Goal: Check status: Check status

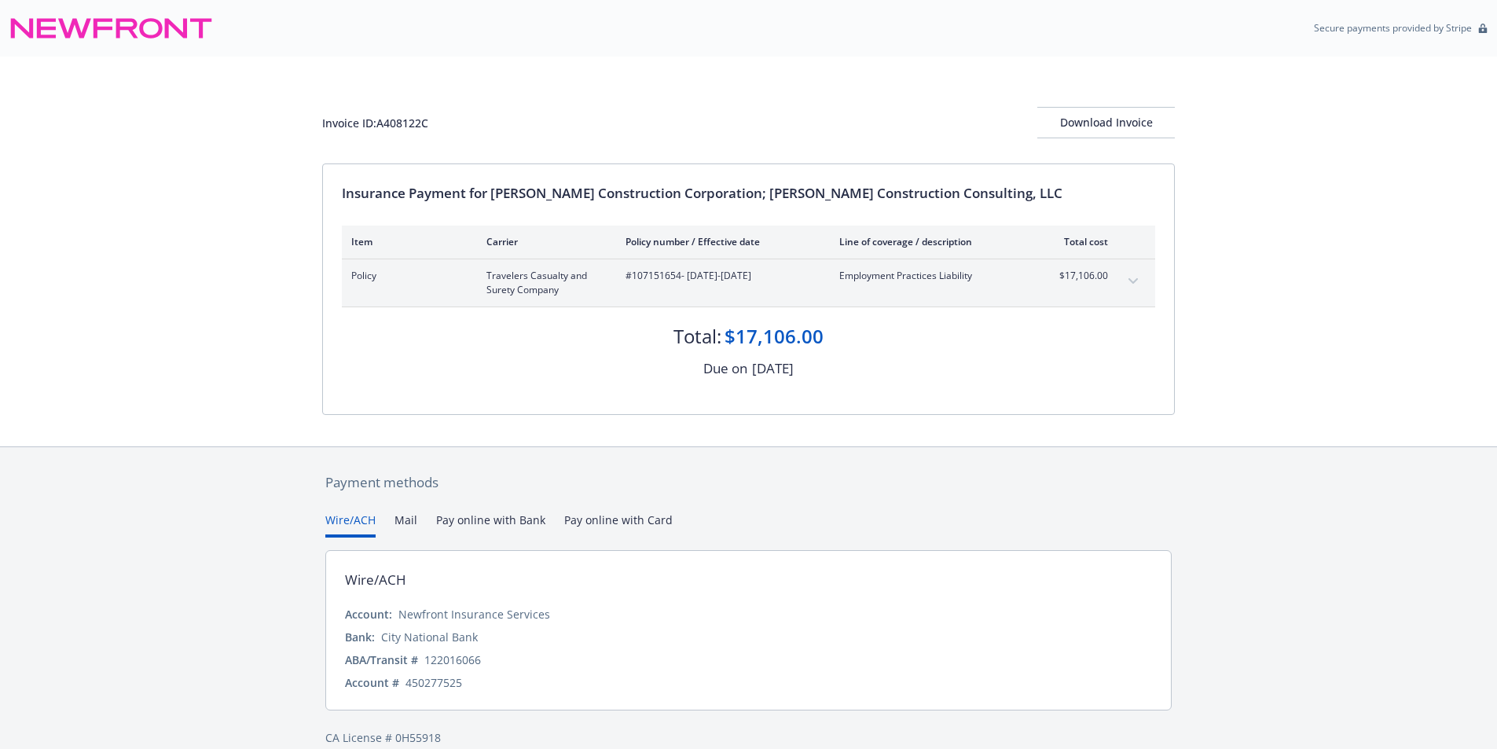
scroll to position [22, 0]
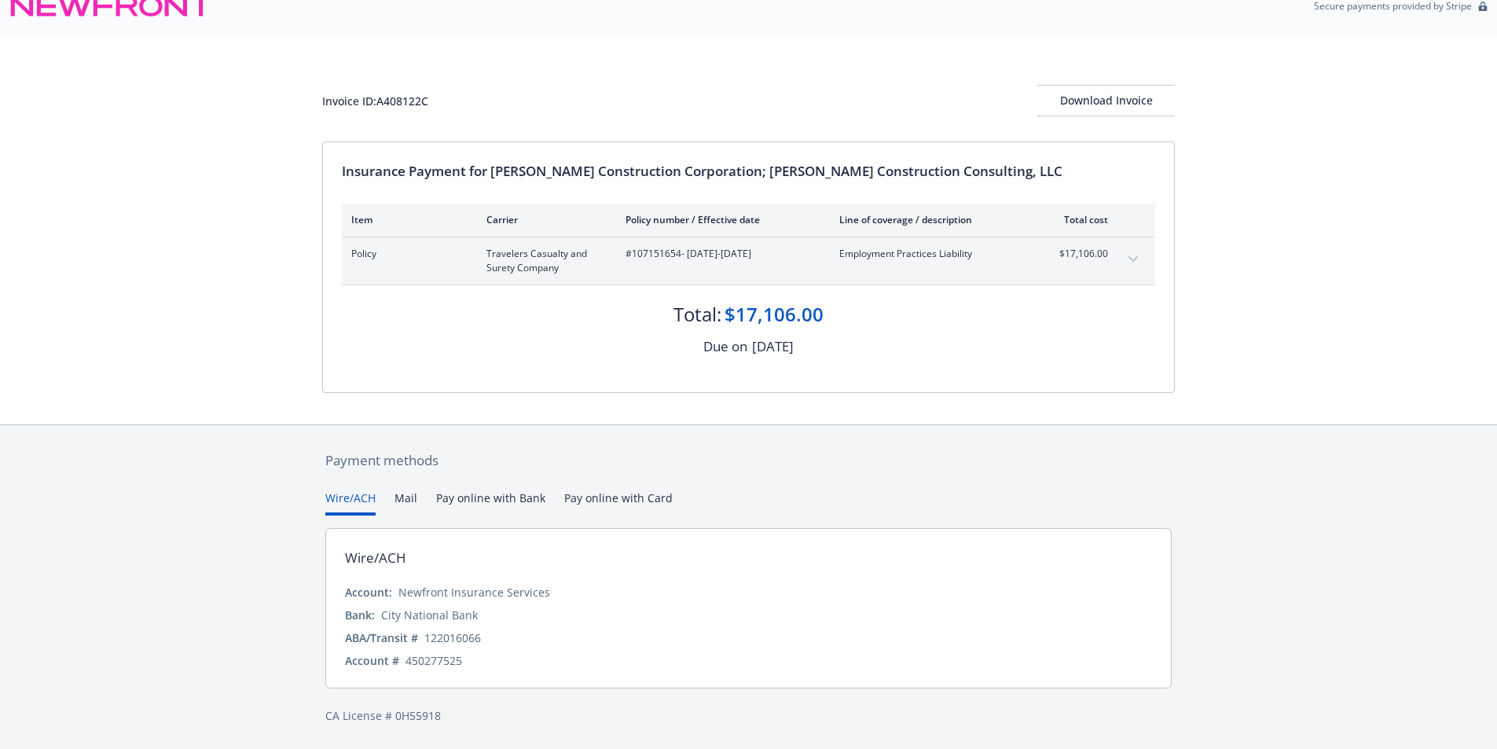
click at [1133, 259] on icon "expand content" at bounding box center [1133, 259] width 9 height 6
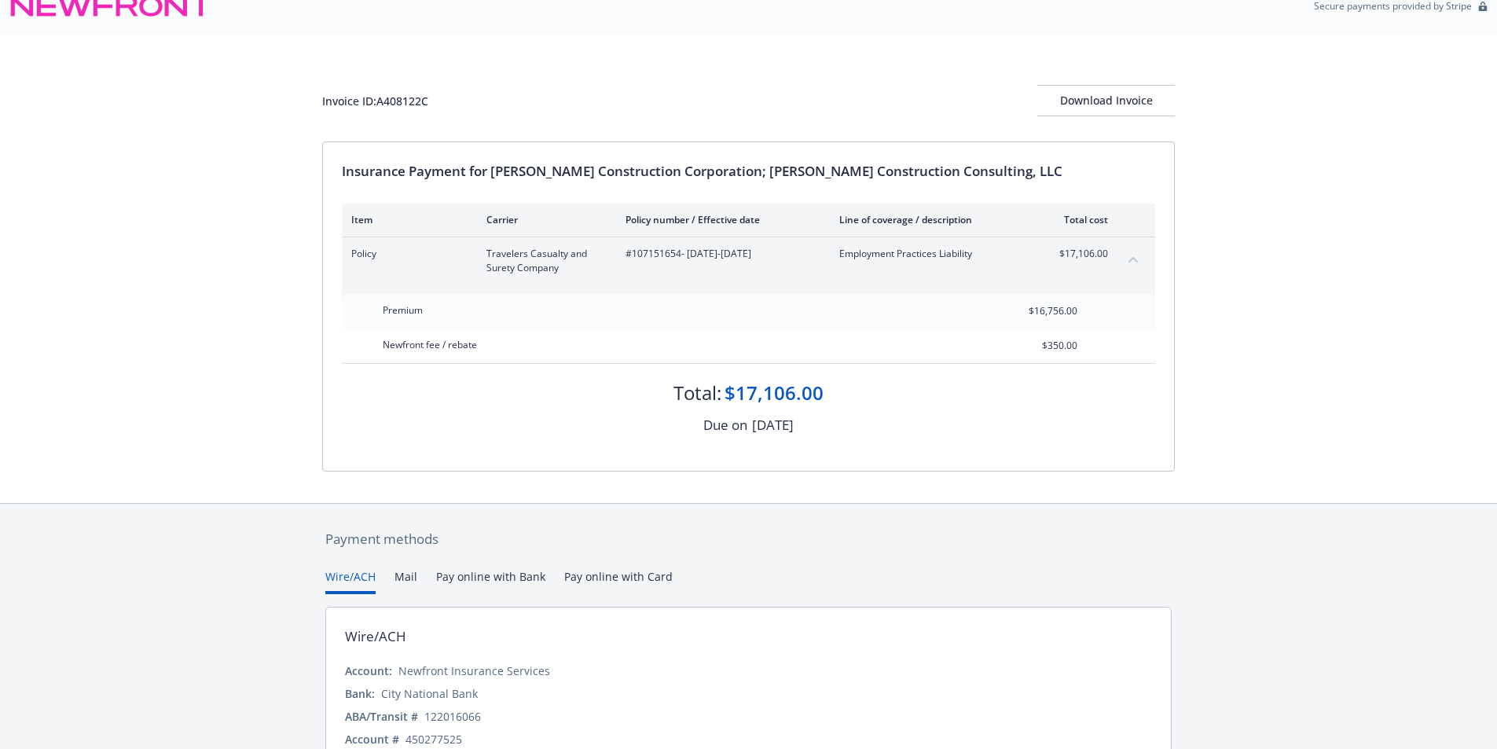
scroll to position [101, 0]
